Goal: Transaction & Acquisition: Download file/media

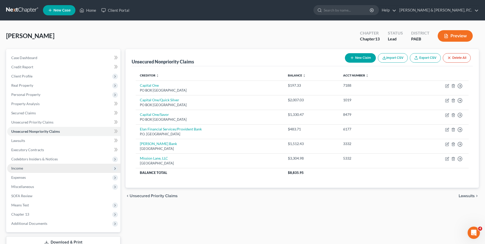
click at [27, 169] on span "Income" at bounding box center [63, 168] width 113 height 9
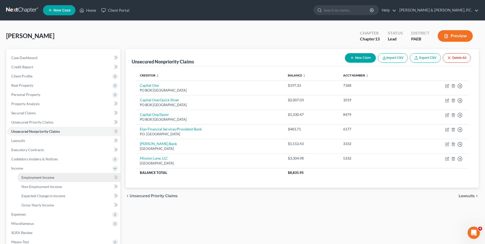
click at [34, 178] on span "Employment Income" at bounding box center [37, 177] width 33 height 4
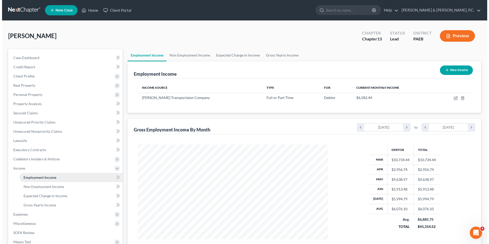
scroll to position [95, 200]
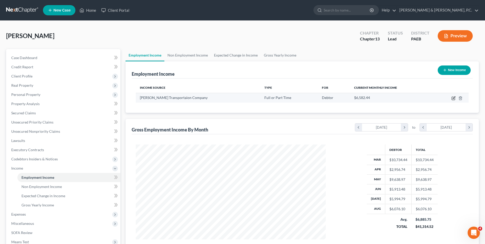
click at [453, 97] on icon "button" at bounding box center [454, 98] width 4 height 4
select select "0"
select select "16"
select select "2"
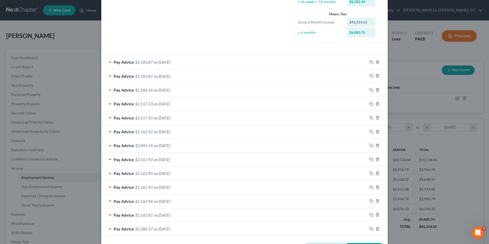
scroll to position [148, 0]
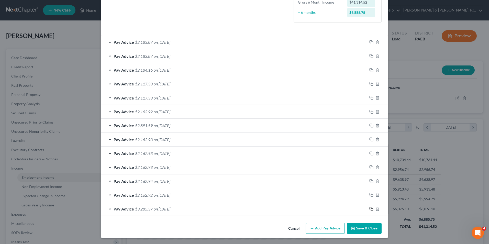
click at [370, 208] on icon "button" at bounding box center [372, 209] width 4 height 4
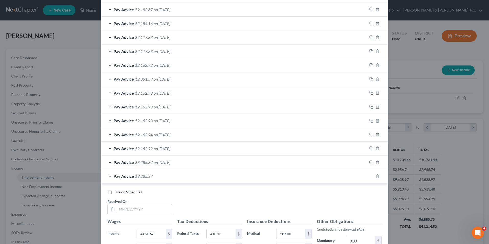
scroll to position [276, 0]
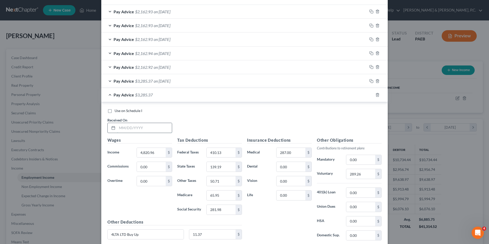
click at [147, 131] on input "text" at bounding box center [144, 128] width 55 height 10
type input "[DATE]"
click at [154, 152] on input "4,820.96" at bounding box center [151, 153] width 29 height 10
type input "2,956.74"
click at [226, 153] on input "410.13" at bounding box center [221, 153] width 29 height 10
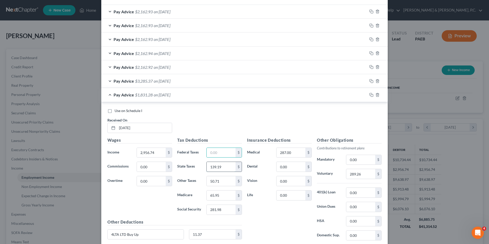
click at [233, 168] on input "139.19" at bounding box center [221, 167] width 29 height 10
click at [230, 210] on input "281.98" at bounding box center [221, 210] width 29 height 10
type input "166.40"
click at [224, 195] on input "65.95" at bounding box center [221, 196] width 29 height 10
type input "38.92"
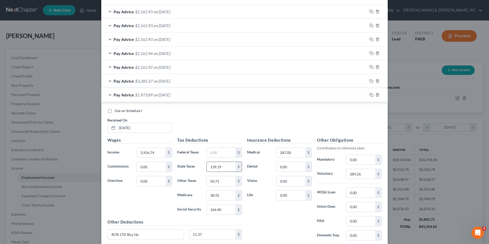
click at [225, 166] on input "139.19" at bounding box center [221, 167] width 29 height 10
type input "81.96"
click at [229, 179] on input "50.71" at bounding box center [221, 181] width 29 height 10
type input "30.77"
click at [363, 176] on input "289.26" at bounding box center [360, 174] width 29 height 10
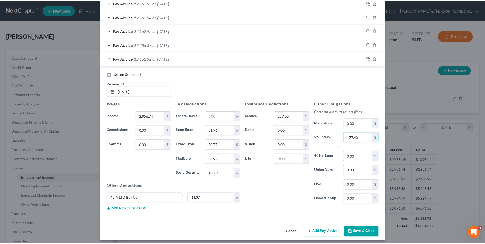
scroll to position [316, 0]
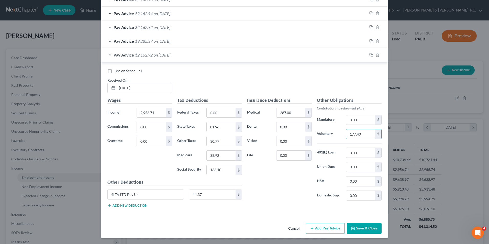
type input "177.40"
click at [361, 227] on button "Save & Close" at bounding box center [364, 228] width 35 height 11
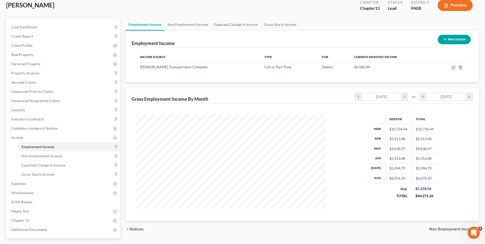
scroll to position [74, 0]
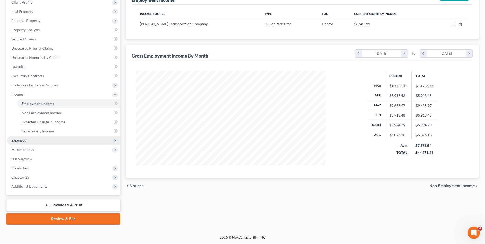
click at [35, 142] on span "Expenses" at bounding box center [63, 140] width 113 height 9
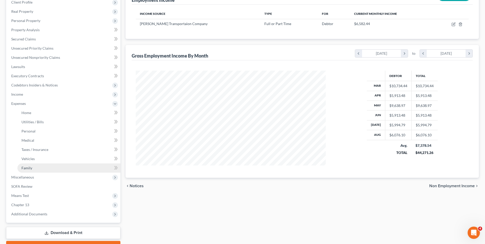
click at [51, 167] on link "Family" at bounding box center [68, 168] width 103 height 9
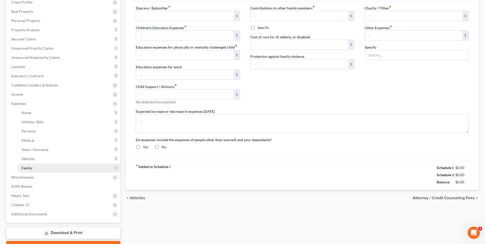
type input "0.00"
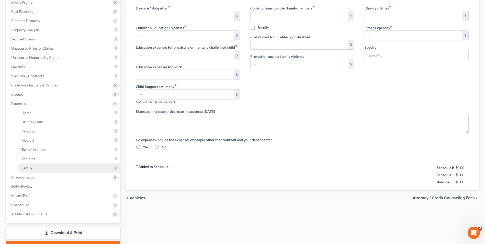
type input "0.00"
type input "50.00"
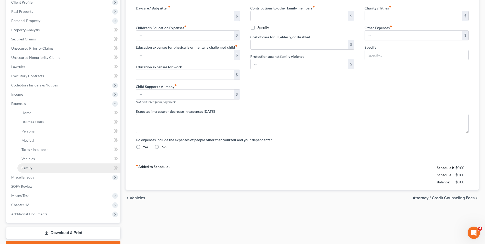
type input "Pet Care"
radio input "true"
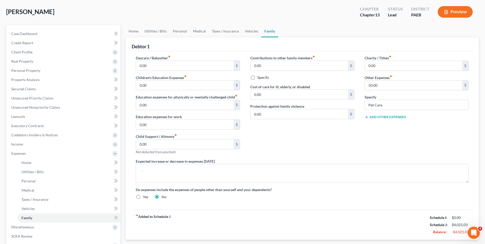
scroll to position [102, 0]
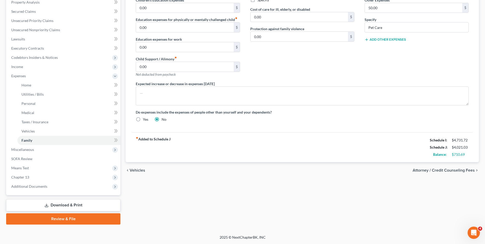
click at [75, 204] on link "Download & Print" at bounding box center [63, 205] width 114 height 12
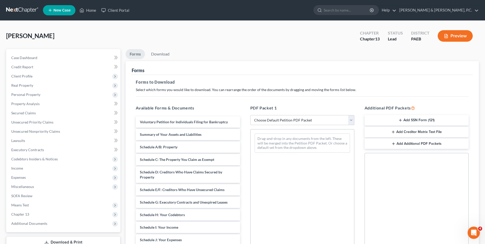
click at [351, 118] on select "Choose Default Petition PDF Packet Complete Bankruptcy Petition (all forms and …" at bounding box center [303, 120] width 104 height 10
select select "0"
click at [251, 115] on select "Choose Default Petition PDF Packet Complete Bankruptcy Petition (all forms and …" at bounding box center [303, 120] width 104 height 10
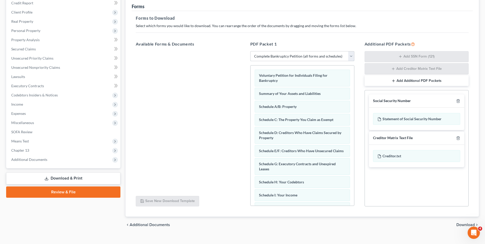
scroll to position [72, 0]
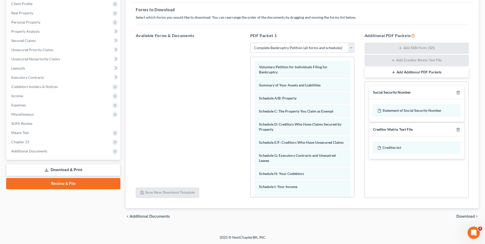
click at [463, 216] on span "Download" at bounding box center [466, 216] width 18 height 4
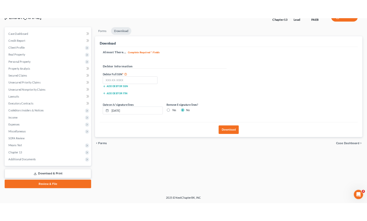
scroll to position [37, 0]
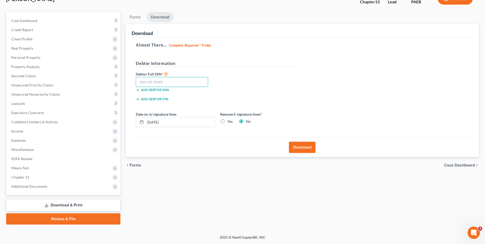
click at [168, 84] on input "text" at bounding box center [172, 82] width 72 height 10
click at [227, 120] on label "Yes" at bounding box center [229, 121] width 5 height 5
click at [230, 120] on input "Yes" at bounding box center [231, 120] width 3 height 3
radio input "true"
radio input "false"
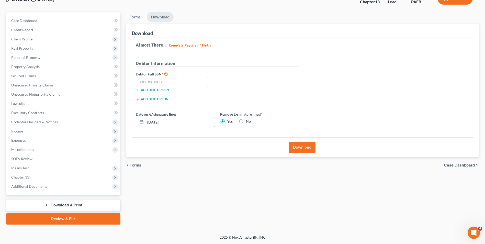
click at [173, 123] on input "[DATE]" at bounding box center [180, 122] width 69 height 10
type input "0"
click at [174, 84] on input "text" at bounding box center [172, 82] width 72 height 10
type input "157-74-1795"
click at [306, 149] on button "Download" at bounding box center [302, 147] width 27 height 11
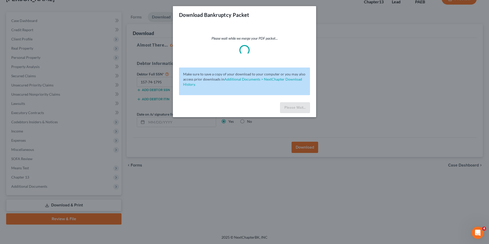
click at [260, 9] on div "Download Bankruptcy Packet" at bounding box center [244, 14] width 143 height 17
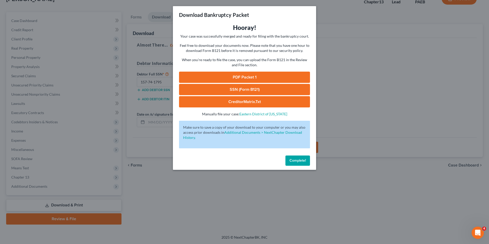
drag, startPoint x: 373, startPoint y: 10, endPoint x: 295, endPoint y: 61, distance: 93.9
click at [373, 10] on div "Download Bankruptcy Packet Hooray! Your case was successfully merged and ready …" at bounding box center [244, 122] width 489 height 244
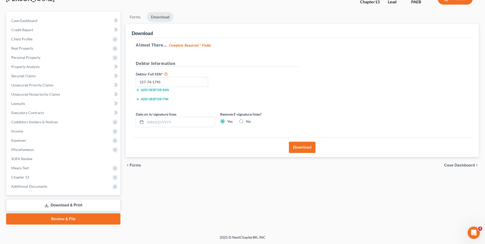
click at [305, 151] on button "Download" at bounding box center [302, 147] width 27 height 11
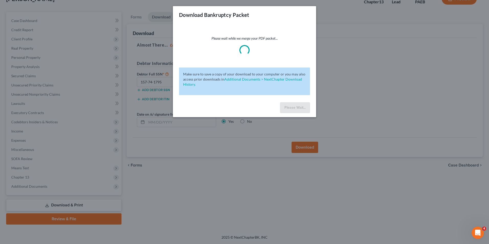
click at [305, 143] on div "Download Bankruptcy Packet Please wait while we merge your PDF packet... Make s…" at bounding box center [244, 122] width 489 height 244
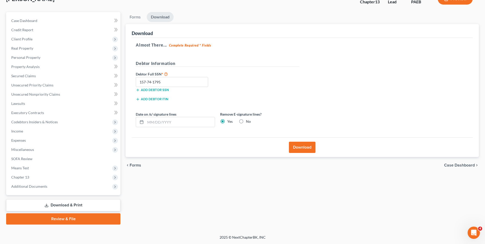
click at [301, 150] on button "Download" at bounding box center [302, 147] width 27 height 11
click at [308, 147] on button "Download" at bounding box center [302, 147] width 27 height 11
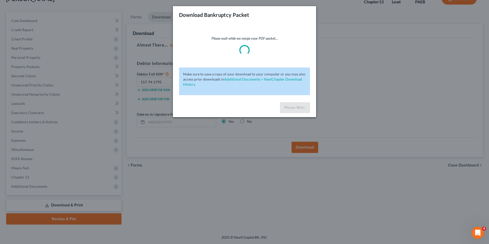
drag, startPoint x: 366, startPoint y: 195, endPoint x: 368, endPoint y: 197, distance: 3.6
click at [366, 195] on div "Download Bankruptcy Packet Please wait while we merge your PDF packet... Make s…" at bounding box center [244, 122] width 489 height 244
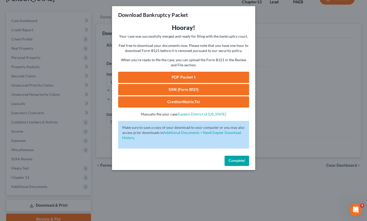
click at [178, 76] on link "PDF Packet 1" at bounding box center [183, 77] width 131 height 11
click at [183, 90] on link "SSN (Form B121)" at bounding box center [183, 89] width 131 height 11
